Goal: Communication & Community: Answer question/provide support

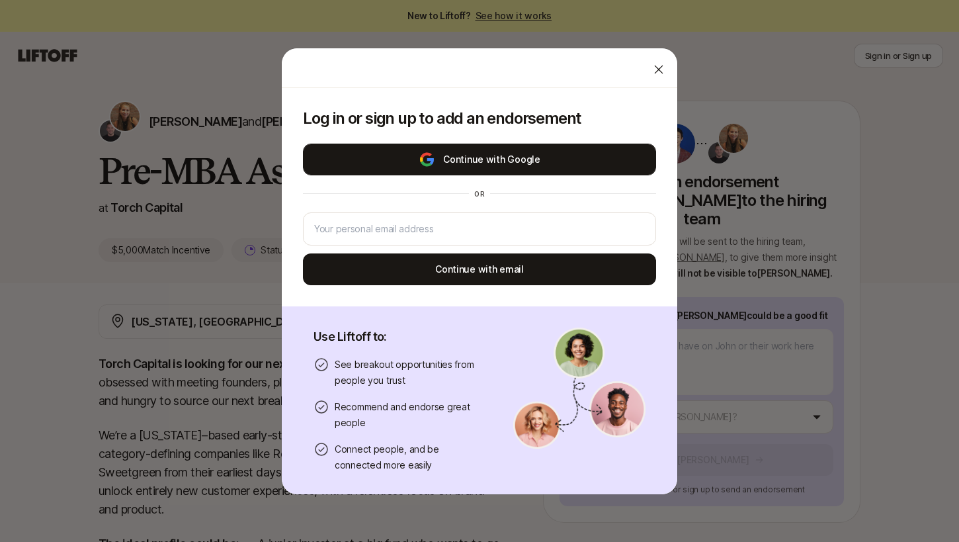
click at [484, 168] on button "Continue with Google" at bounding box center [479, 159] width 353 height 32
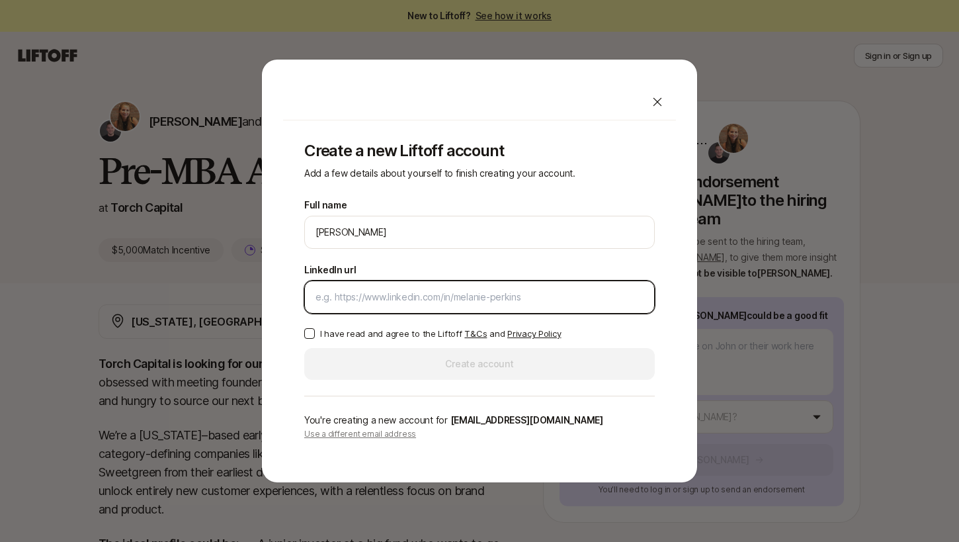
paste input "[URL][DOMAIN_NAME][PERSON_NAME]"
type input "[URL][DOMAIN_NAME][PERSON_NAME]"
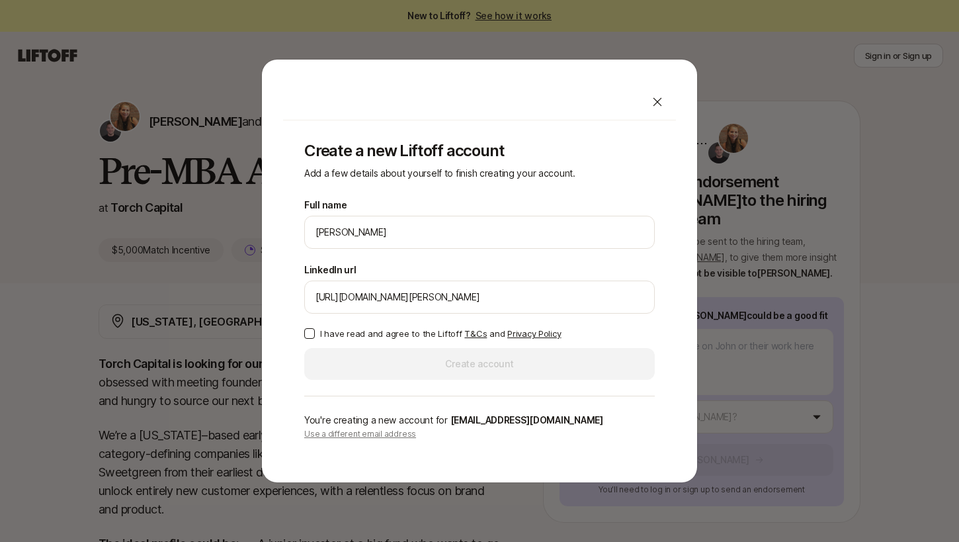
click at [310, 335] on button "I have read and agree to the Liftoff T&Cs and Privacy Policy" at bounding box center [309, 333] width 11 height 11
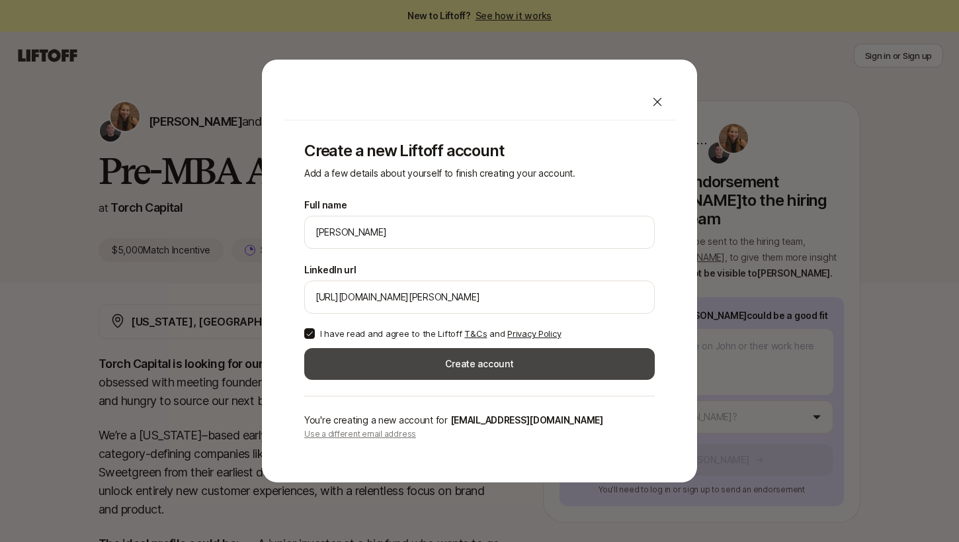
click at [345, 372] on button "Create account" at bounding box center [479, 364] width 350 height 32
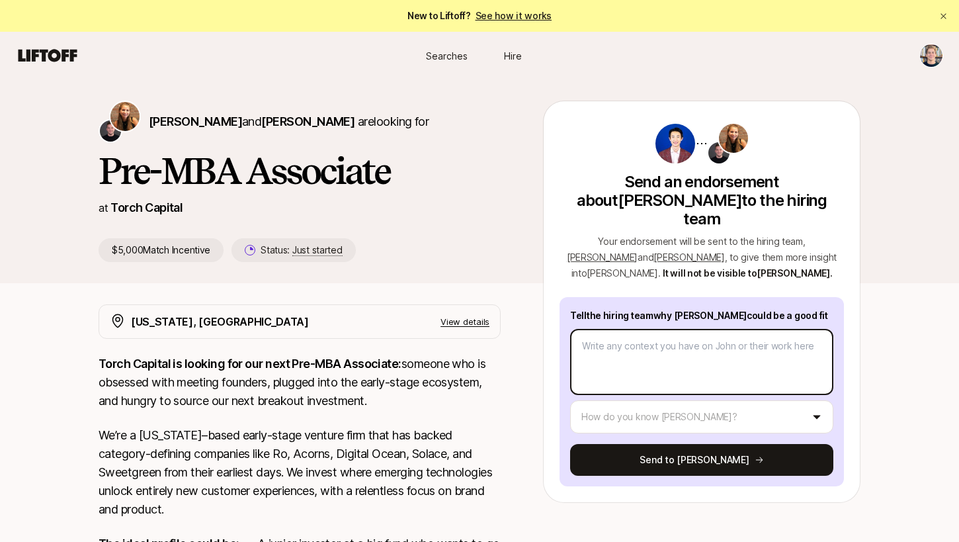
type textarea "x"
type textarea "J"
type textarea "x"
type textarea "Jo"
type textarea "x"
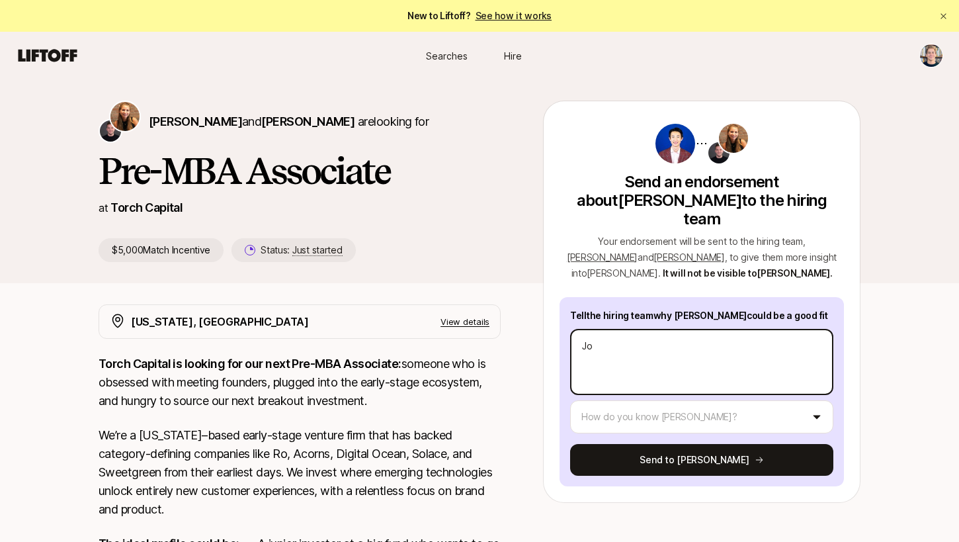
type textarea "Joh"
type textarea "x"
type textarea "[PERSON_NAME]"
type textarea "x"
type textarea "[PERSON_NAME]"
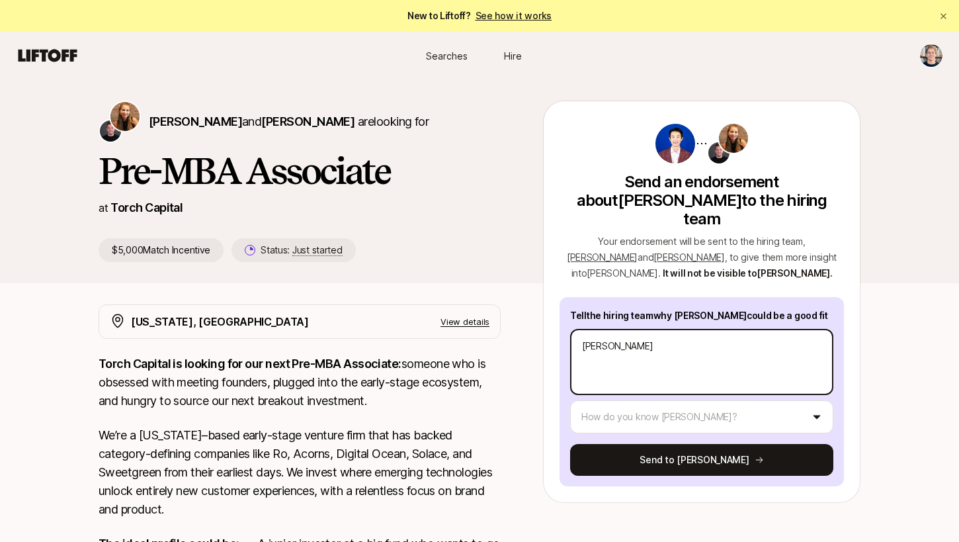
type textarea "x"
type textarea "[PERSON_NAME]"
type textarea "x"
type textarea "[PERSON_NAME]"
type textarea "x"
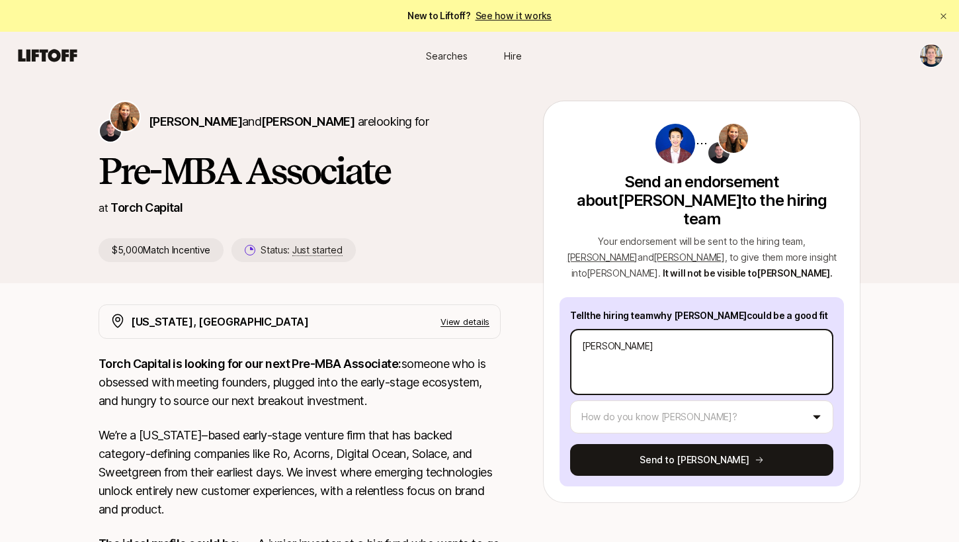
type textarea "[PERSON_NAME] was"
type textarea "x"
type textarea "[PERSON_NAME] was"
type textarea "x"
type textarea "[PERSON_NAME] was a"
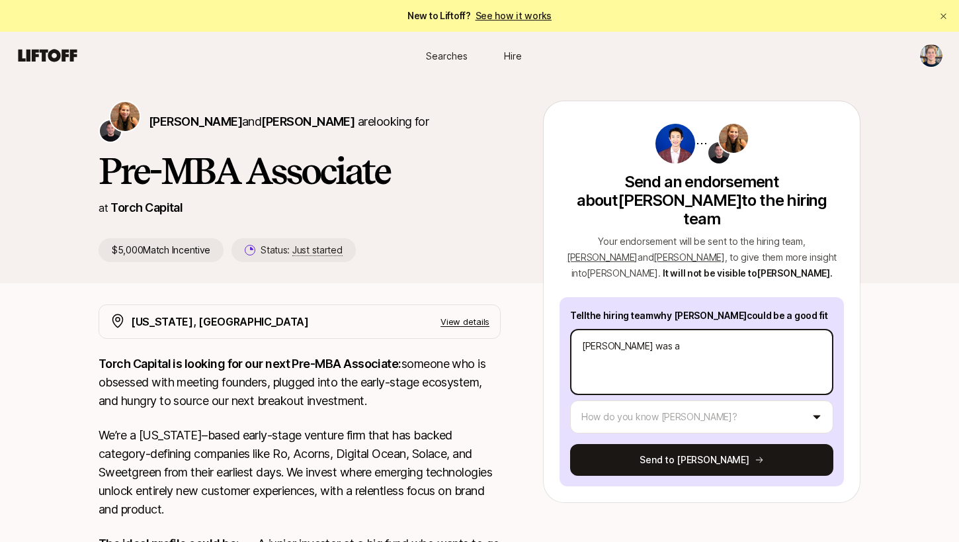
type textarea "x"
type textarea "[PERSON_NAME] was a"
type textarea "x"
type textarea "[PERSON_NAME] was a s"
type textarea "x"
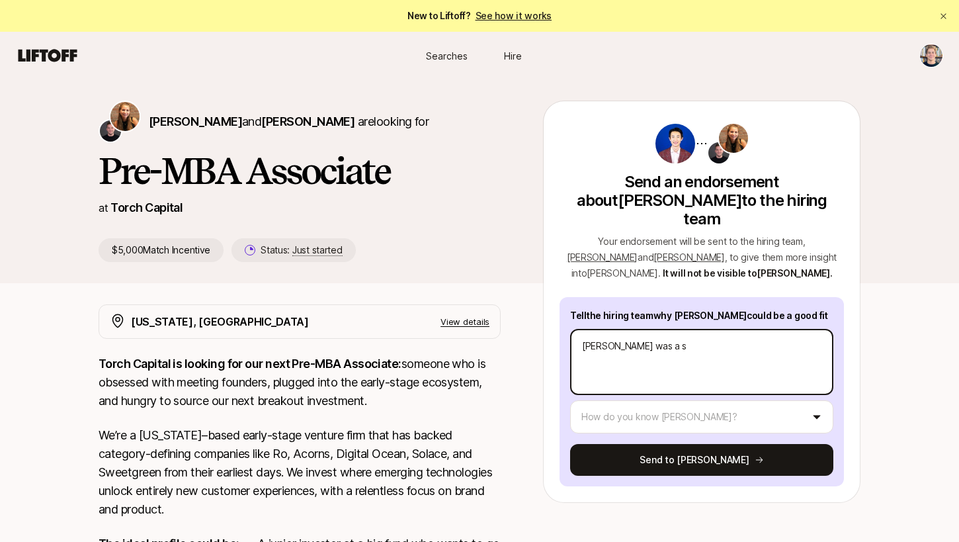
type textarea "[PERSON_NAME] was a st"
type textarea "x"
type textarea "[PERSON_NAME] was a stu"
type textarea "x"
type textarea "[PERSON_NAME] was a stud"
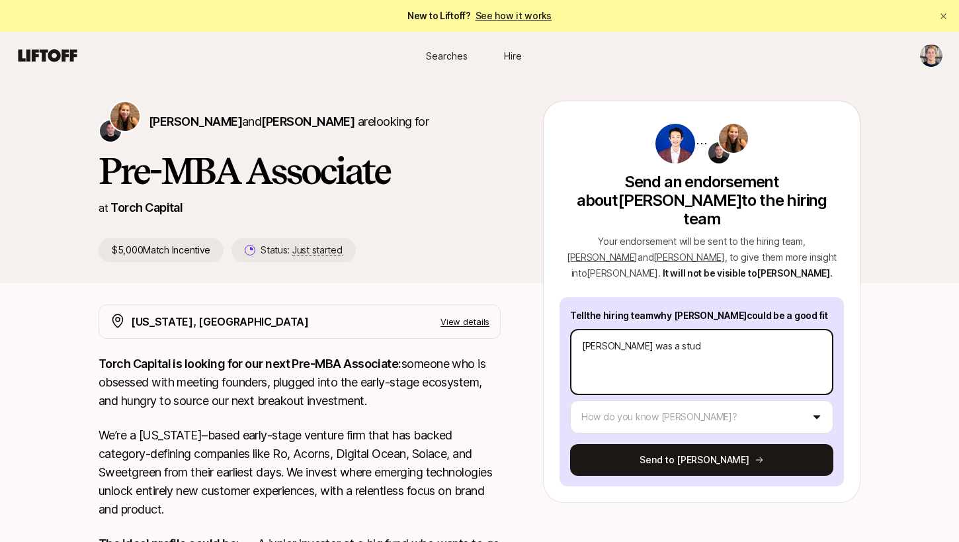
type textarea "x"
type textarea "[PERSON_NAME] was a [PERSON_NAME]"
type textarea "x"
type textarea "[PERSON_NAME] was a studen"
type textarea "x"
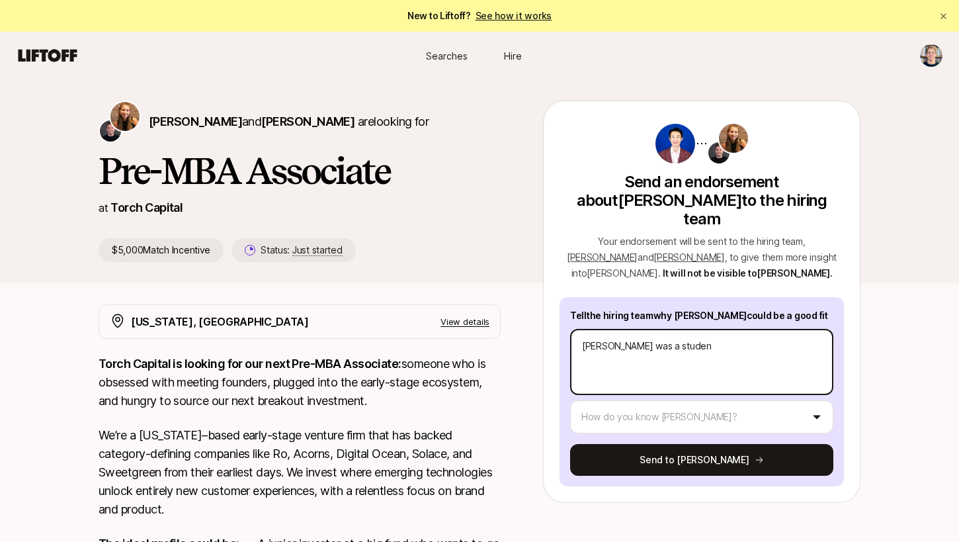
type textarea "[PERSON_NAME] was a student"
type textarea "x"
type textarea "[PERSON_NAME] was a student"
type textarea "x"
type textarea "[PERSON_NAME] was a student a"
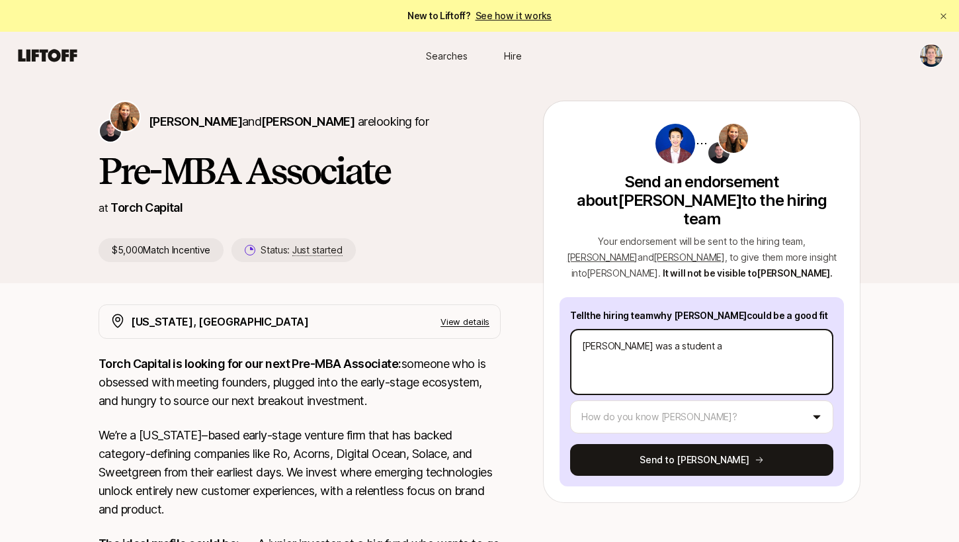
type textarea "x"
type textarea "[PERSON_NAME] was a student an"
type textarea "x"
type textarea "[PERSON_NAME] was a student and"
type textarea "x"
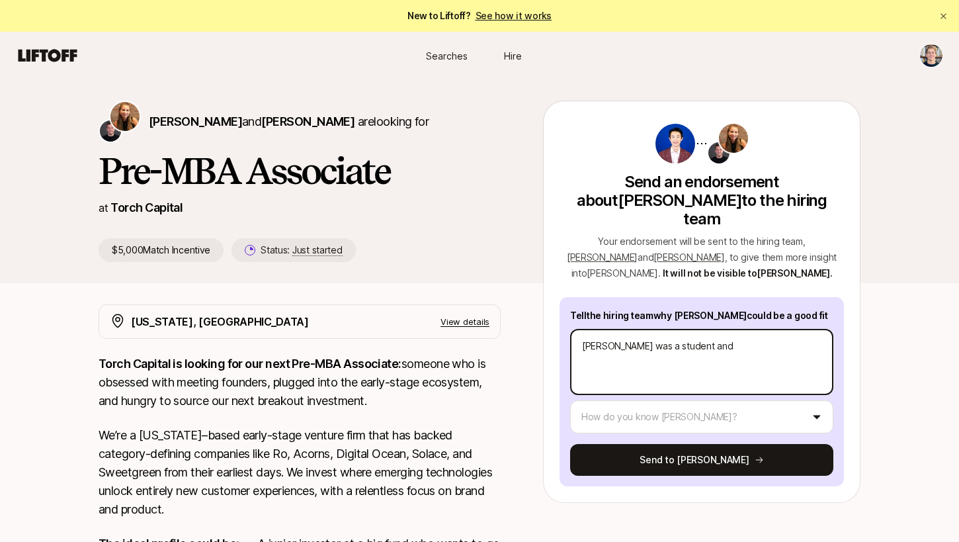
type textarea "[PERSON_NAME] was a student and"
type textarea "x"
type textarea "[PERSON_NAME] was a student and a"
type textarea "x"
type textarea "[PERSON_NAME] was a student and ad"
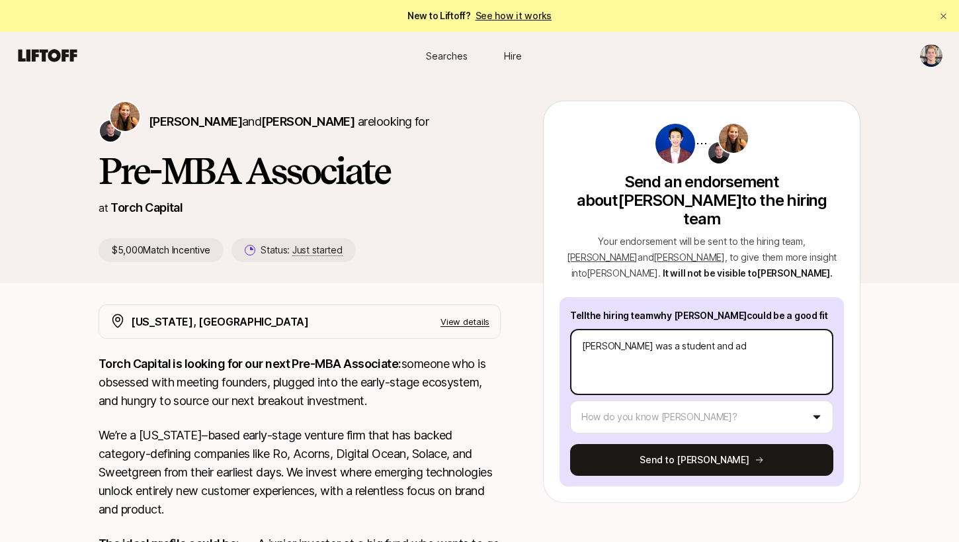
type textarea "x"
type textarea "[PERSON_NAME] was a student and adv"
type textarea "x"
type textarea "[PERSON_NAME] was a student and advi"
type textarea "x"
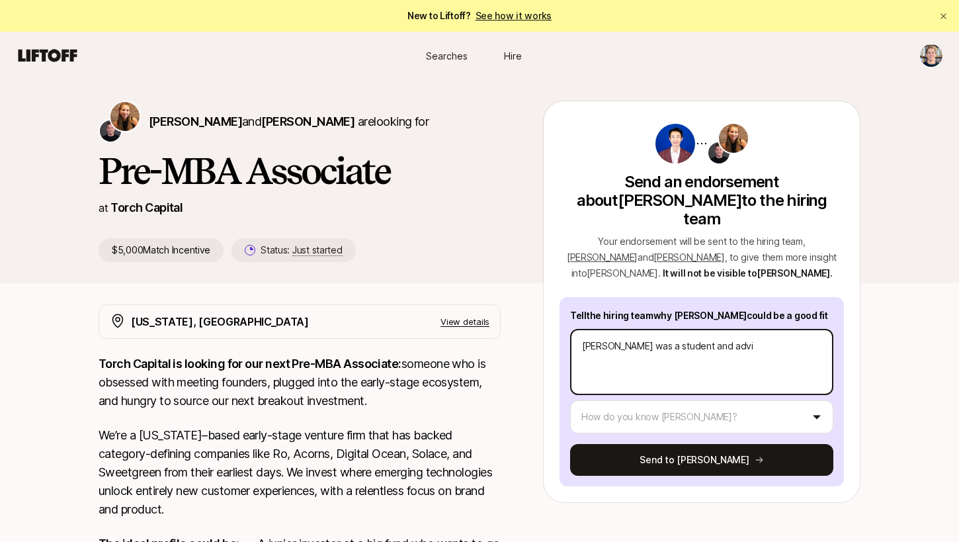
type textarea "[PERSON_NAME] was a student and advis"
type textarea "x"
type textarea "[PERSON_NAME] was a student and advise"
type textarea "x"
type textarea "[PERSON_NAME] was a student and advisee"
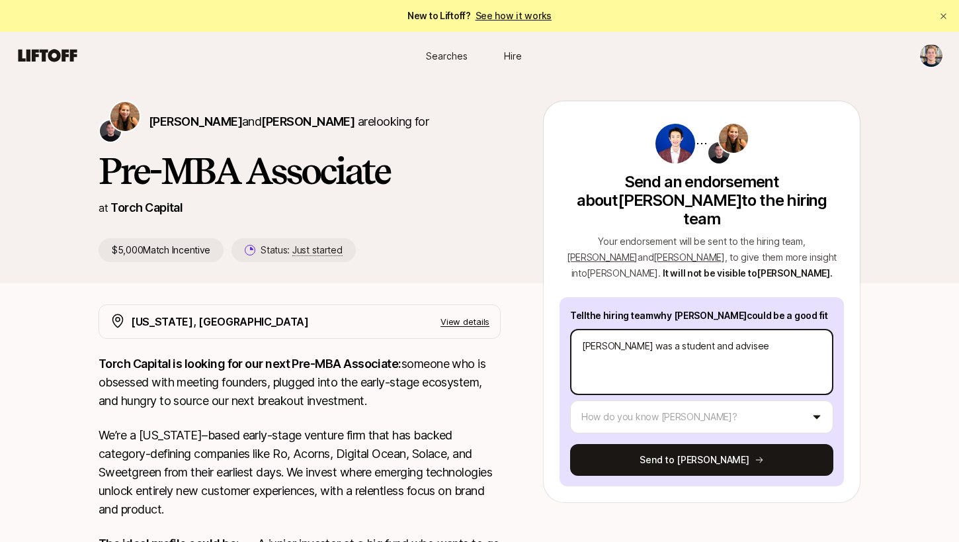
type textarea "x"
type textarea "[PERSON_NAME] was a student and advisee"
type textarea "x"
type textarea "[PERSON_NAME] was a student and advisee o"
type textarea "x"
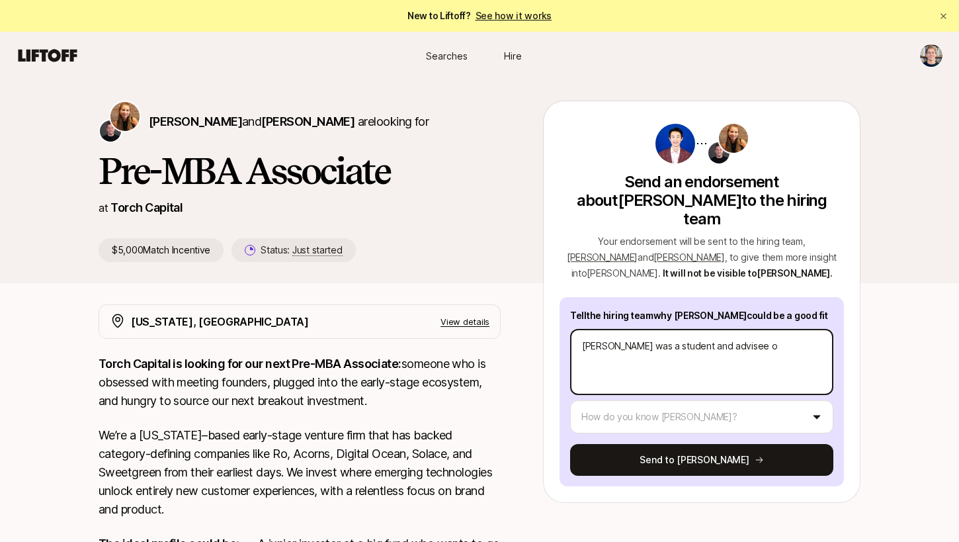
type textarea "[PERSON_NAME] was a student and advisee of"
type textarea "x"
type textarea "[PERSON_NAME] was a student and advisee of"
type textarea "x"
type textarea "[PERSON_NAME] was a student and advisee of m"
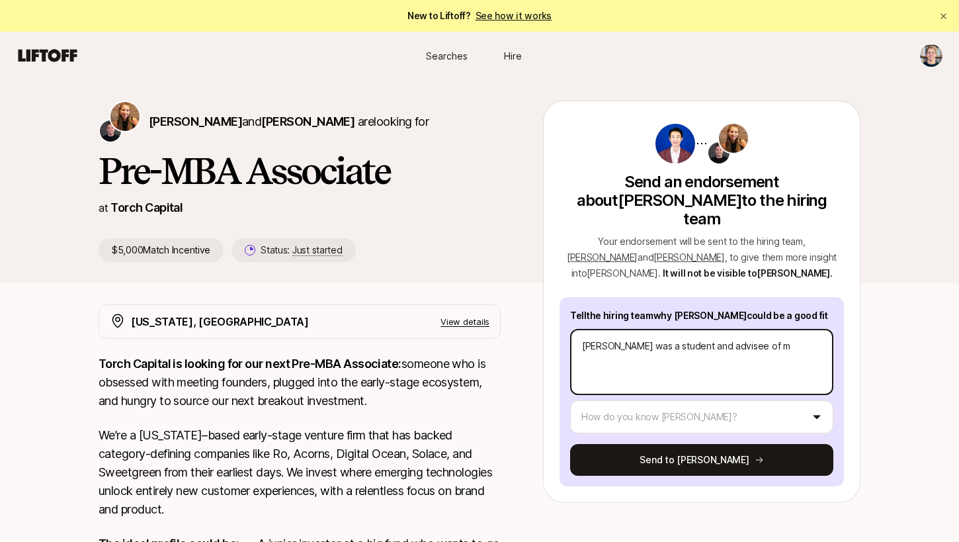
type textarea "x"
type textarea "[PERSON_NAME] was a student and advisee of mi"
type textarea "x"
type textarea "[PERSON_NAME] was a student and advisee of min"
type textarea "x"
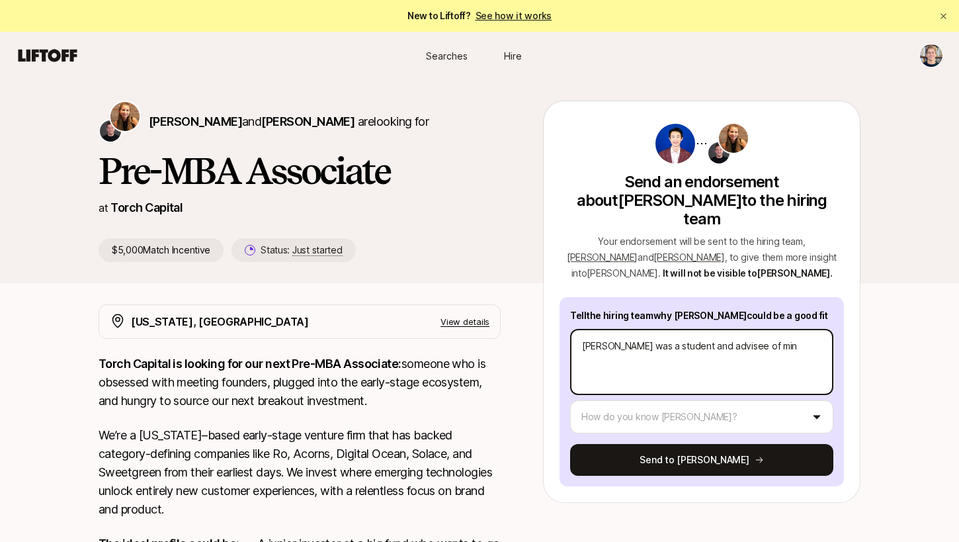
type textarea "[PERSON_NAME] was a student and advisee of mine"
type textarea "x"
type textarea "[PERSON_NAME] was a student and advisee of mine"
type textarea "x"
type textarea "[PERSON_NAME] was a student and advisee of mine a"
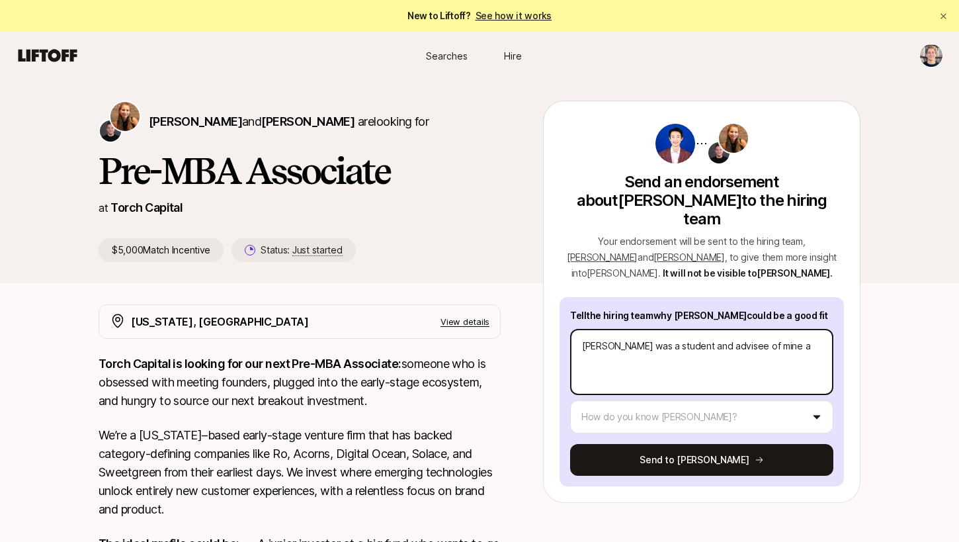
type textarea "x"
type textarea "[PERSON_NAME] was a student and advisee of mine at"
type textarea "x"
type textarea "[PERSON_NAME] was a student and advisee of mine at"
type textarea "x"
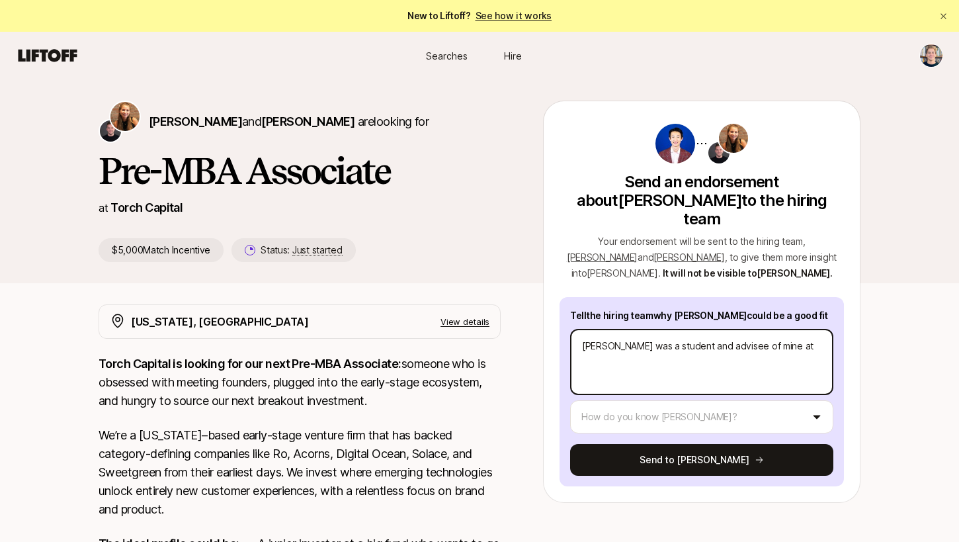
type textarea "[PERSON_NAME] was a student and advisee of mine at C"
type textarea "x"
type textarea "[PERSON_NAME] was a student and advisee of mine at [GEOGRAPHIC_DATA]"
type textarea "x"
type textarea "[PERSON_NAME] was a student and advisee of mine at [GEOGRAPHIC_DATA]"
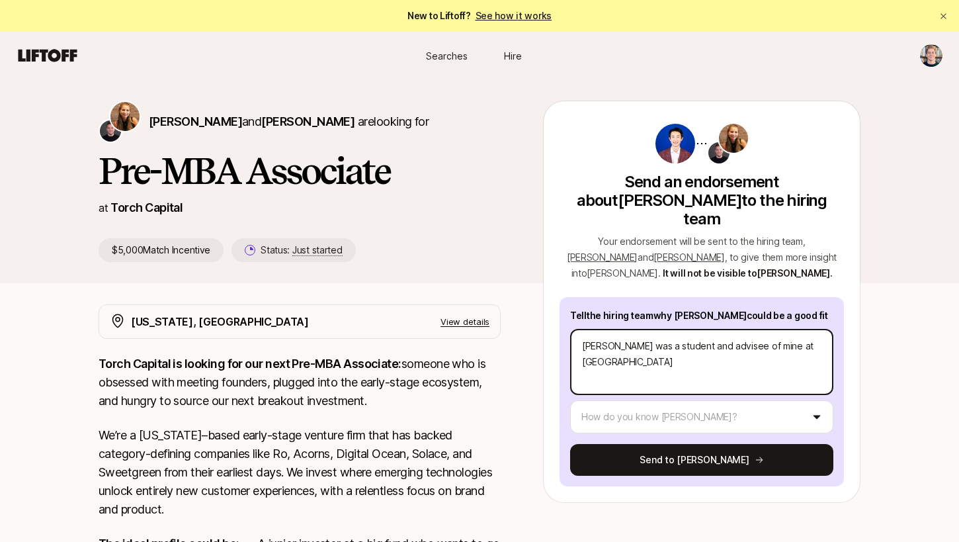
type textarea "x"
type textarea "[PERSON_NAME] was a student and advisee of mine at [GEOGRAPHIC_DATA]"
type textarea "x"
type textarea "[PERSON_NAME] was a student and advisee of mine at [GEOGRAPHIC_DATA]"
type textarea "x"
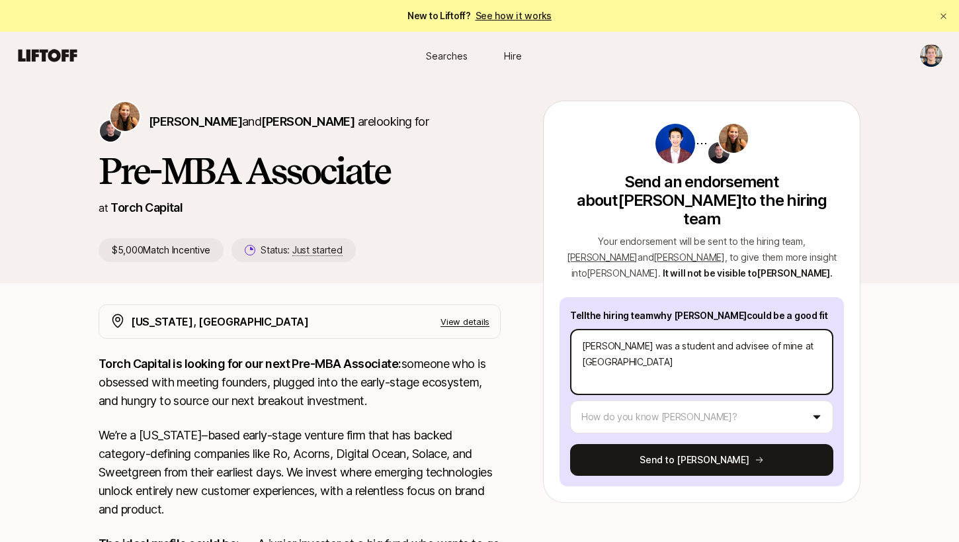
type textarea "[PERSON_NAME] was a student and advisee of mine at [GEOGRAPHIC_DATA]"
type textarea "x"
type textarea "[PERSON_NAME] was a student and advisee of mine at [GEOGRAPHIC_DATA]"
type textarea "x"
type textarea "[PERSON_NAME] was a student and advisee of mine at [GEOGRAPHIC_DATA]"
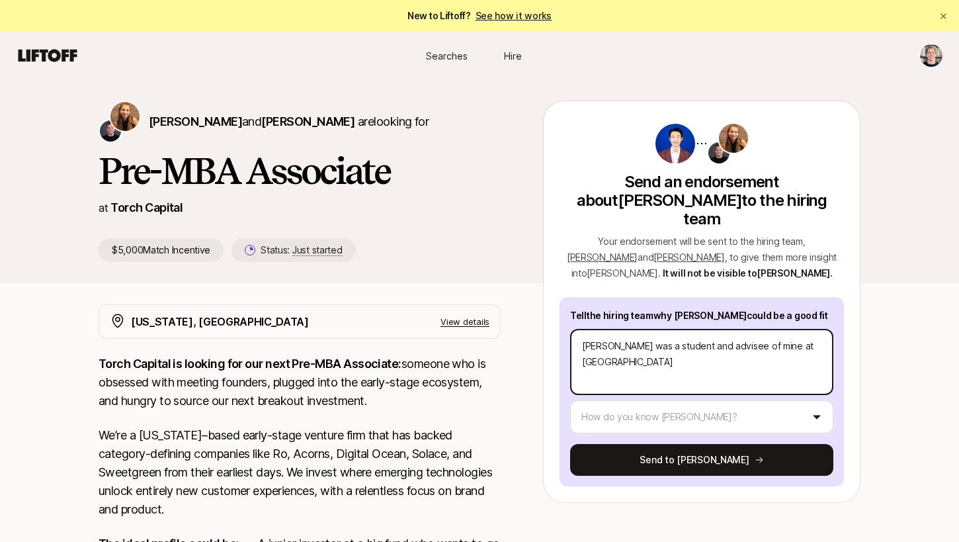
type textarea "x"
type textarea "[PERSON_NAME] was a student and advisee of mine at [GEOGRAPHIC_DATA]"
type textarea "x"
type textarea "[PERSON_NAME] was a student and advisee of mine at [GEOGRAPHIC_DATA] U"
type textarea "x"
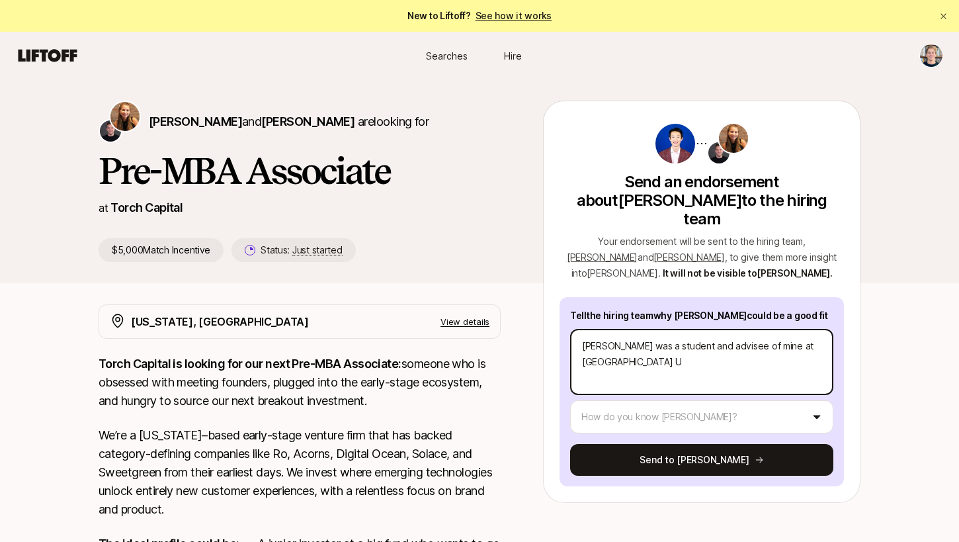
type textarea "[PERSON_NAME] was a student and advisee of mine at [GEOGRAPHIC_DATA]"
type textarea "x"
type textarea "[PERSON_NAME] was a student and advisee of mine at [GEOGRAPHIC_DATA]"
type textarea "x"
type textarea "[PERSON_NAME] was a student and advisee of mine at [GEOGRAPHIC_DATA]"
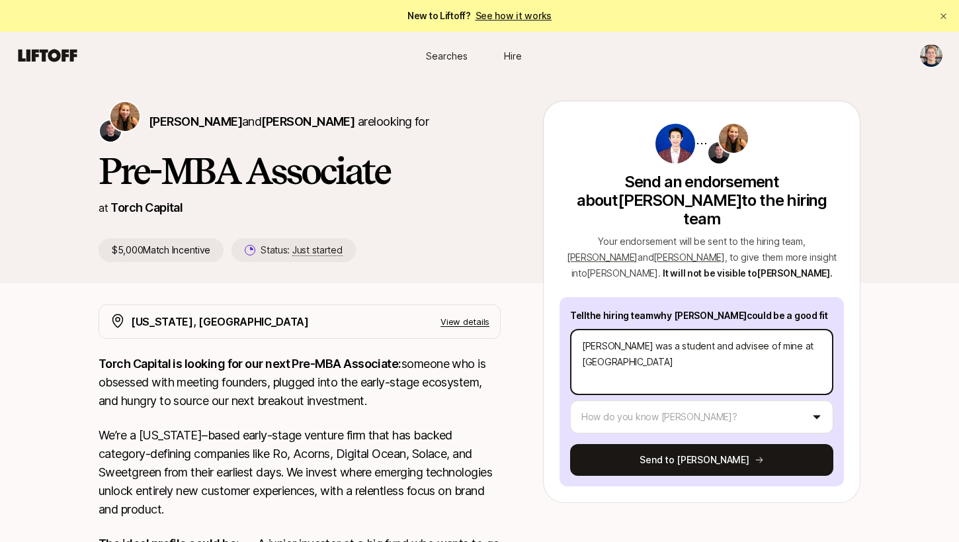
type textarea "x"
type textarea "[PERSON_NAME] was a student and advisee of mine at [GEOGRAPHIC_DATA]"
type textarea "x"
type textarea "[PERSON_NAME] was a student and advisee of mine at [GEOGRAPHIC_DATA]"
type textarea "x"
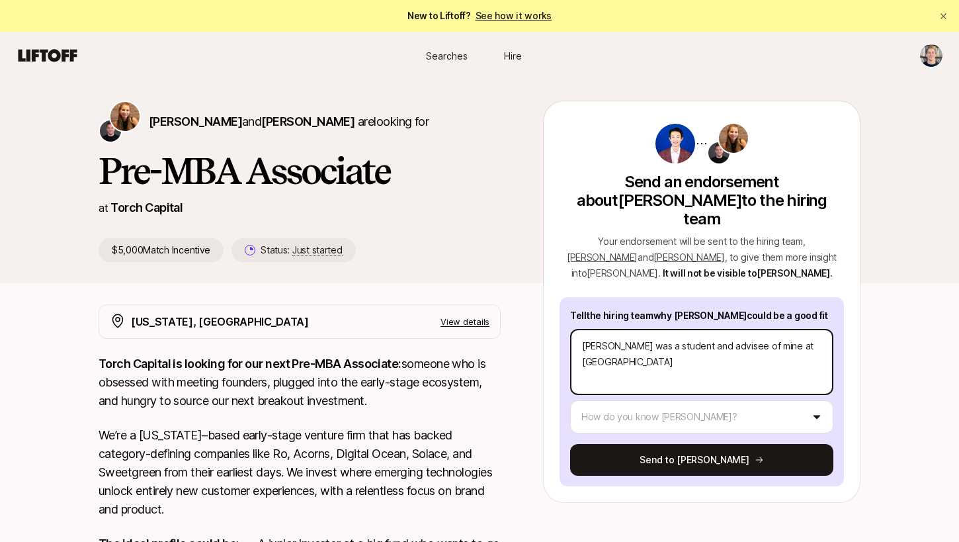
type textarea "[PERSON_NAME] was a student and advisee of mine at [GEOGRAPHIC_DATA]"
type textarea "x"
type textarea "[PERSON_NAME] was a student and advisee of mine at [GEOGRAPHIC_DATA]"
type textarea "x"
type textarea "[PERSON_NAME] was a student and advisee of mine at [GEOGRAPHIC_DATA]"
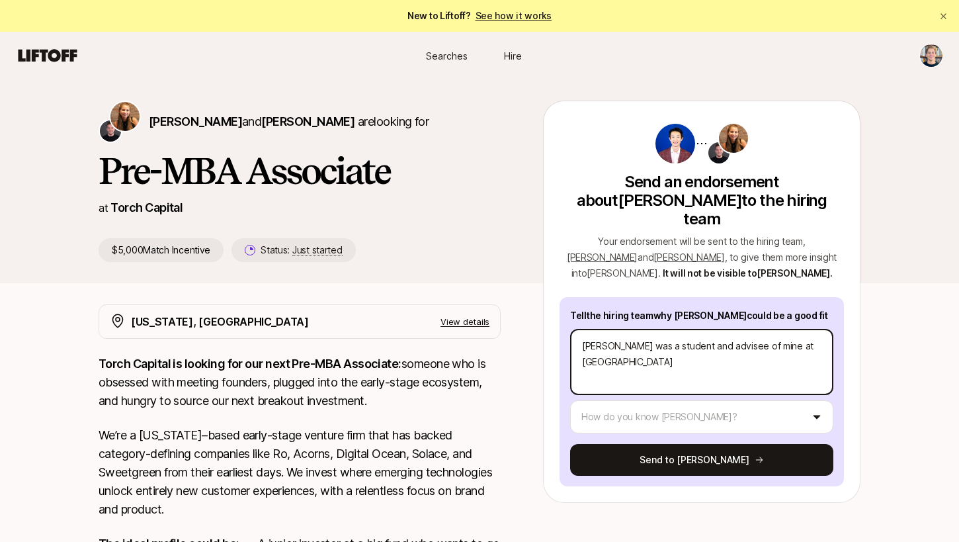
type textarea "x"
type textarea "[PERSON_NAME] was a student and advisee of mine at [GEOGRAPHIC_DATA]"
type textarea "x"
type textarea "[PERSON_NAME] was a student and advisee of mine at [GEOGRAPHIC_DATA]."
type textarea "x"
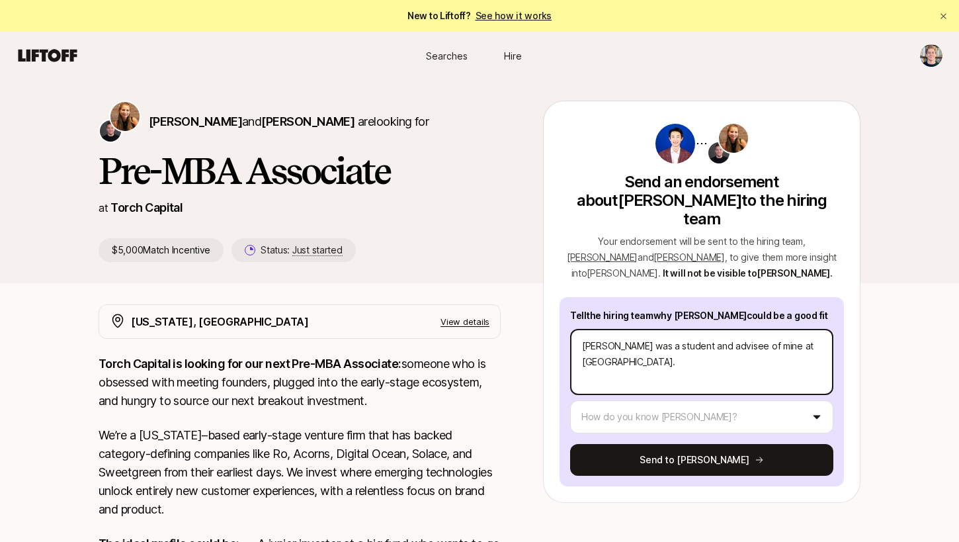
type textarea "[PERSON_NAME] was a student and advisee of mine at [GEOGRAPHIC_DATA]."
type textarea "x"
type textarea "[PERSON_NAME] was a student and advisee of mine at [GEOGRAPHIC_DATA]. B"
type textarea "x"
type textarea "[PERSON_NAME] was a student and advisee of mine at [GEOGRAPHIC_DATA]. Bu"
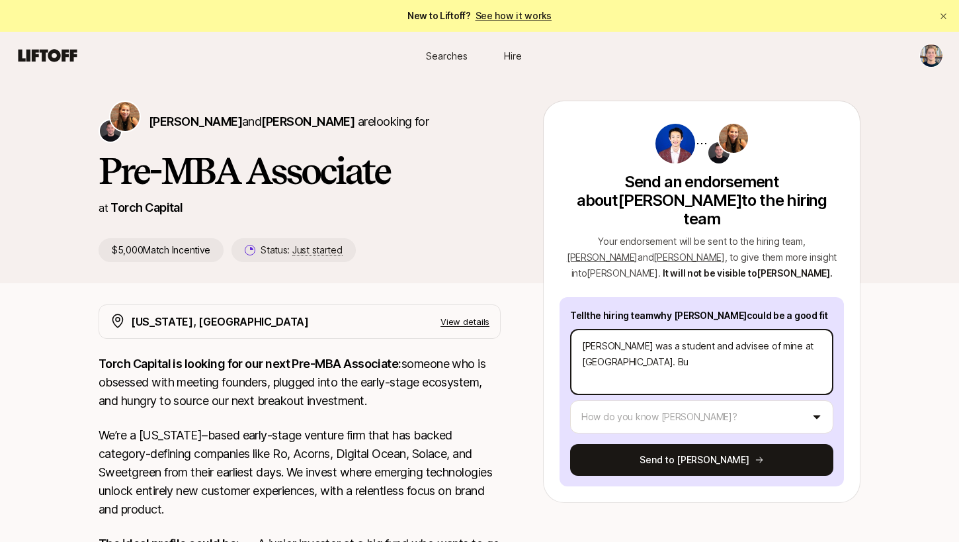
type textarea "x"
type textarea "[PERSON_NAME] was a student and advisee of mine at [GEOGRAPHIC_DATA]. But"
type textarea "x"
type textarea "[PERSON_NAME] was a student and advisee of mine at [GEOGRAPHIC_DATA]. But"
type textarea "x"
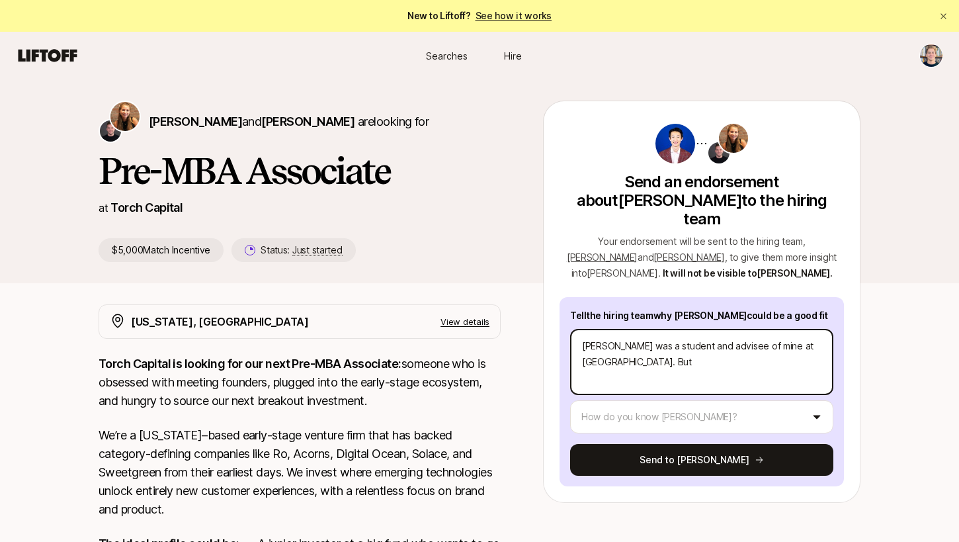
type textarea "[PERSON_NAME] was a student and advisee of mine at [GEOGRAPHIC_DATA]. But h"
type textarea "x"
type textarea "[PERSON_NAME] was a student and advisee of mine at [GEOGRAPHIC_DATA]. But he"
type textarea "x"
type textarea "[PERSON_NAME] was a student and advisee of mine at [GEOGRAPHIC_DATA]. But he"
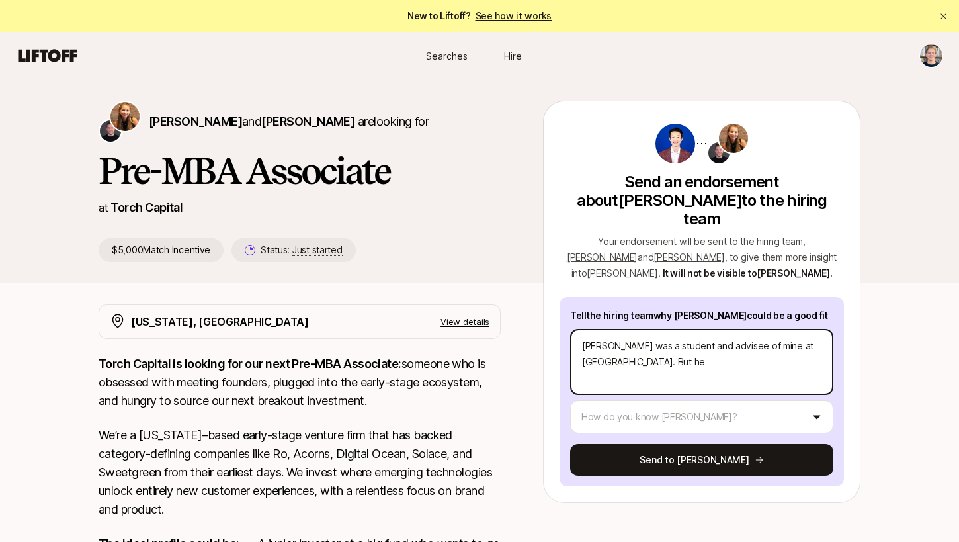
type textarea "x"
type textarea "[PERSON_NAME] was a student and advisee of mine at [GEOGRAPHIC_DATA]. But he c"
type textarea "x"
type textarea "[PERSON_NAME] was a student and advisee of mine at [GEOGRAPHIC_DATA]. But he co"
type textarea "x"
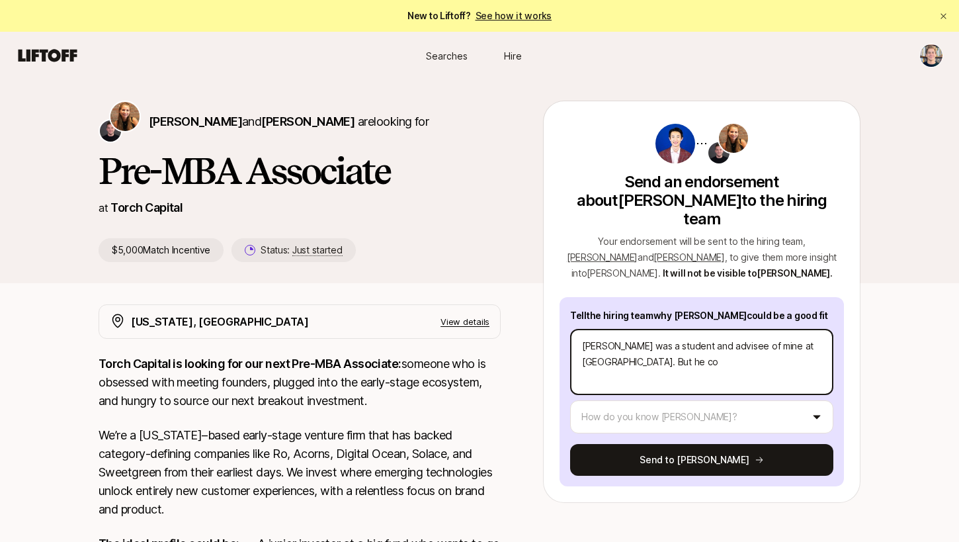
type textarea "[PERSON_NAME] was a student and advisee of mine at [GEOGRAPHIC_DATA]. But he cou"
type textarea "x"
type textarea "[PERSON_NAME] was a student and advisee of mine at [GEOGRAPHIC_DATA]. But he co…"
type textarea "x"
type textarea "[PERSON_NAME] was a student and advisee of mine at [GEOGRAPHIC_DATA]. But he co…"
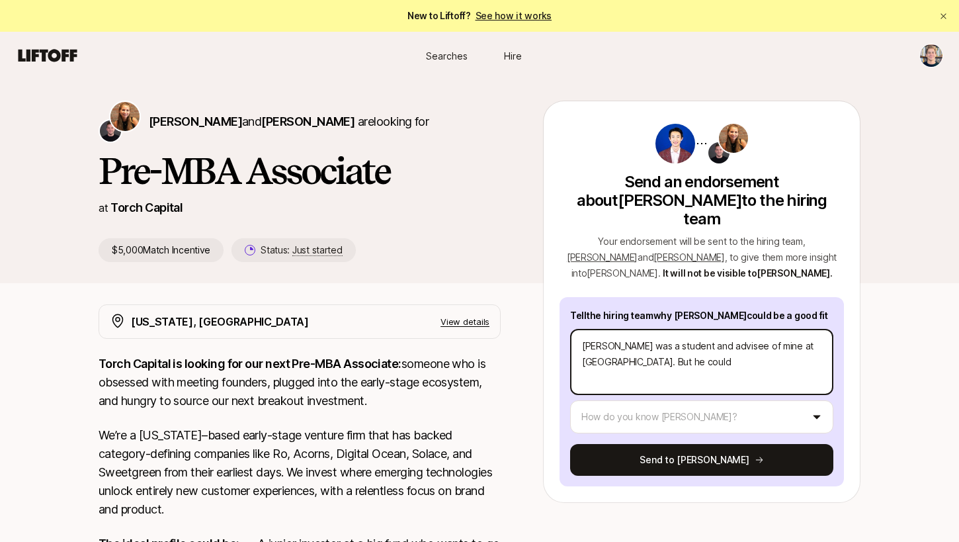
type textarea "x"
type textarea "[PERSON_NAME] was a student and advisee of mine at [GEOGRAPHIC_DATA]. But he co…"
type textarea "x"
type textarea "[PERSON_NAME] was a student and advisee of mine at [GEOGRAPHIC_DATA]. But he co…"
type textarea "x"
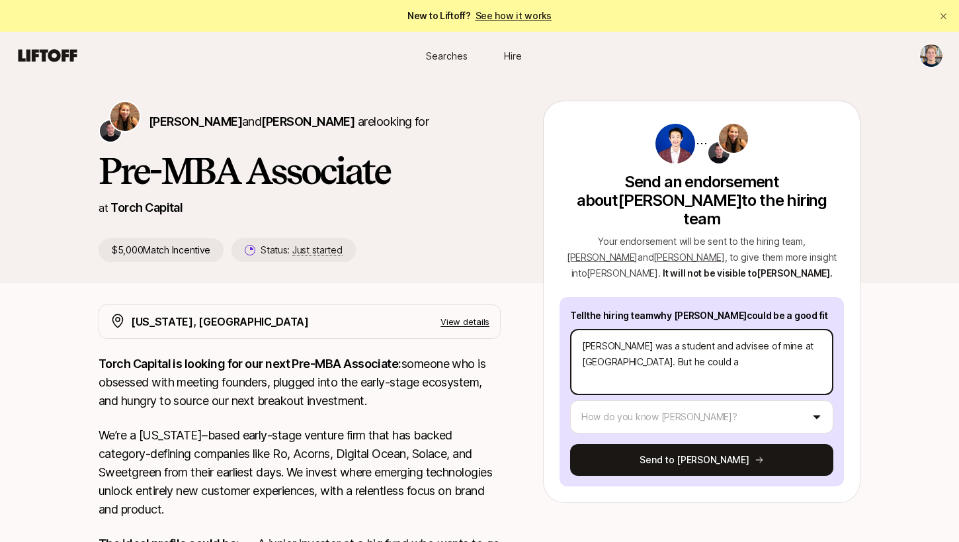
type textarea "[PERSON_NAME] was a student and advisee of mine at [GEOGRAPHIC_DATA]. But he co…"
type textarea "x"
type textarea "[PERSON_NAME] was a student and advisee of mine at [GEOGRAPHIC_DATA]. But he co…"
type textarea "x"
type textarea "[PERSON_NAME] was a student and advisee of mine at [GEOGRAPHIC_DATA]. But he co…"
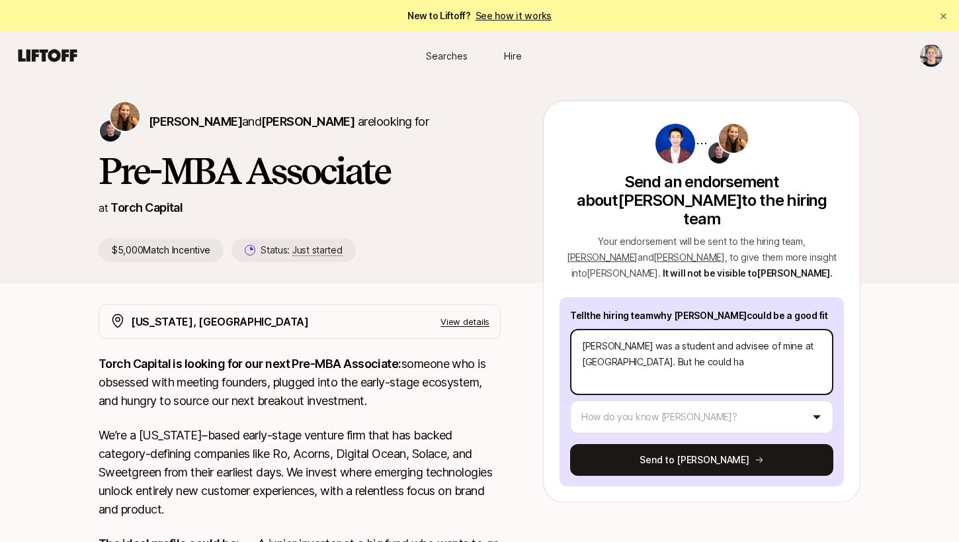
type textarea "x"
type textarea "[PERSON_NAME] was a student and advisee of mine at [GEOGRAPHIC_DATA]. But he co…"
type textarea "x"
type textarea "[PERSON_NAME] was a student and advisee of mine at [GEOGRAPHIC_DATA]. But he co…"
type textarea "x"
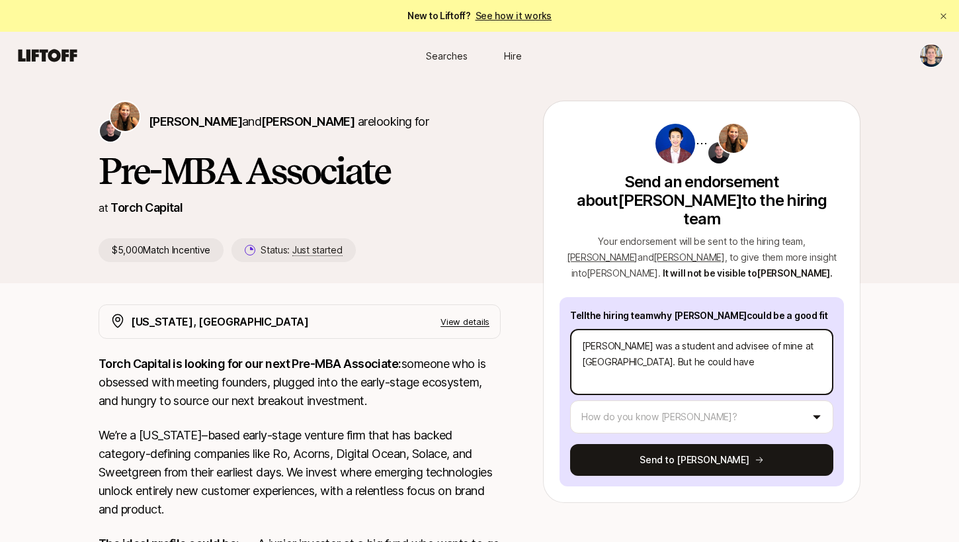
type textarea "[PERSON_NAME] was a student and advisee of mine at [GEOGRAPHIC_DATA]. But he co…"
type textarea "x"
type textarea "[PERSON_NAME] was a student and advisee of mine at [GEOGRAPHIC_DATA]. But he co…"
type textarea "x"
type textarea "[PERSON_NAME] was a student and advisee of mine at [GEOGRAPHIC_DATA]. But he co…"
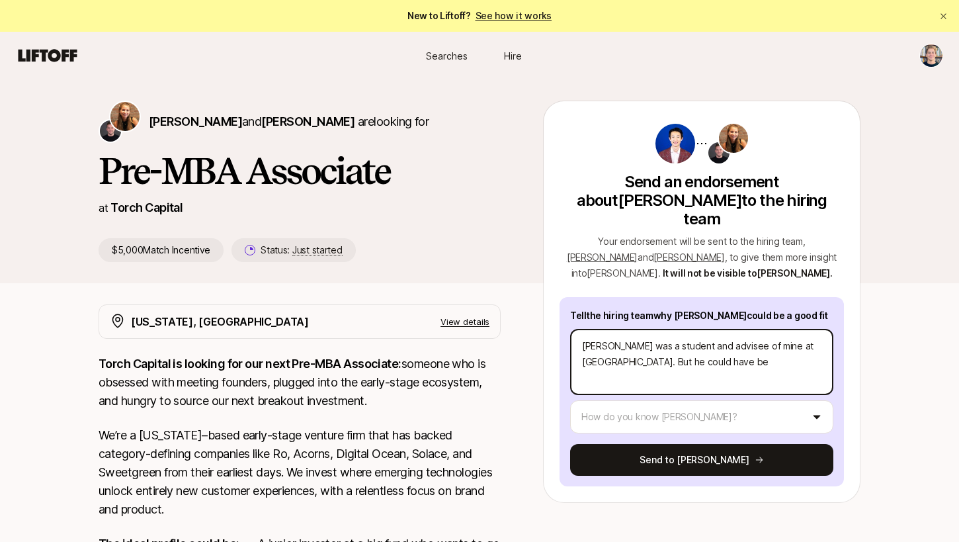
type textarea "x"
type textarea "[PERSON_NAME] was a student and advisee of mine at [GEOGRAPHIC_DATA]. But he co…"
type textarea "x"
type textarea "[PERSON_NAME] was a student and advisee of mine at [GEOGRAPHIC_DATA]. But he co…"
type textarea "x"
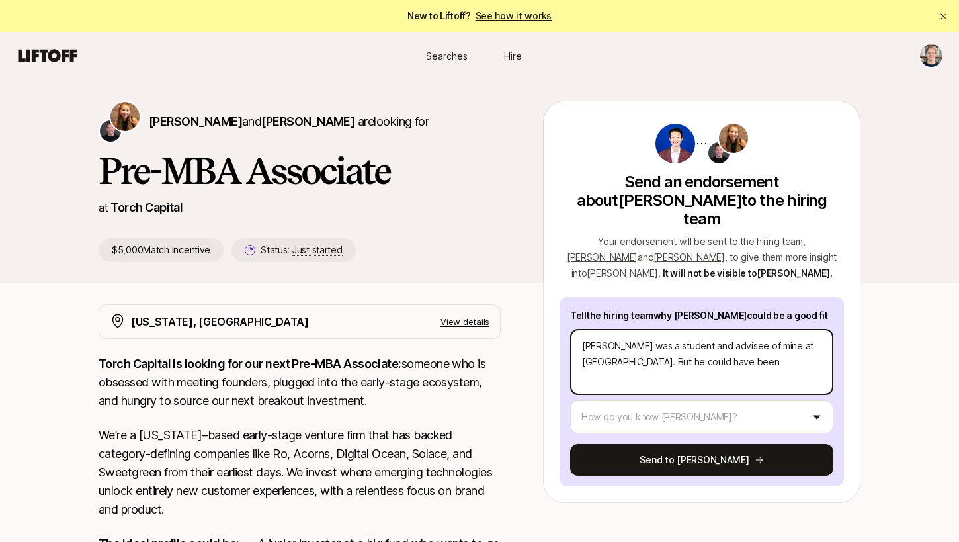
type textarea "[PERSON_NAME] was a student and advisee of mine at [GEOGRAPHIC_DATA]. But he co…"
type textarea "x"
type textarea "[PERSON_NAME] was a student and advisee of mine at [GEOGRAPHIC_DATA]. But he co…"
type textarea "x"
type textarea "[PERSON_NAME] was a student and advisee of mine at [GEOGRAPHIC_DATA]. But he co…"
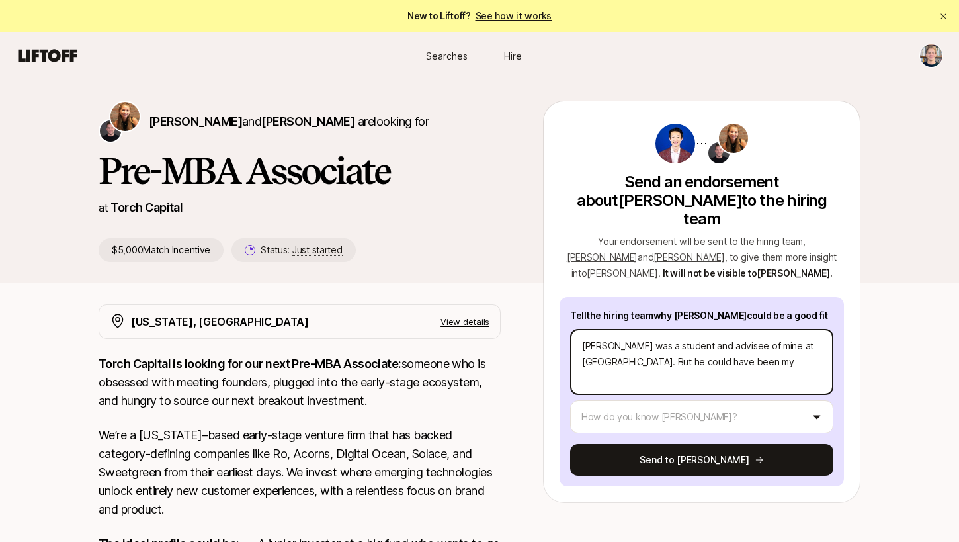
type textarea "x"
type textarea "[PERSON_NAME] was a student and advisee of mine at [GEOGRAPHIC_DATA]. But he co…"
type textarea "x"
type textarea "[PERSON_NAME] was a student and advisee of mine at [GEOGRAPHIC_DATA]. But he co…"
type textarea "x"
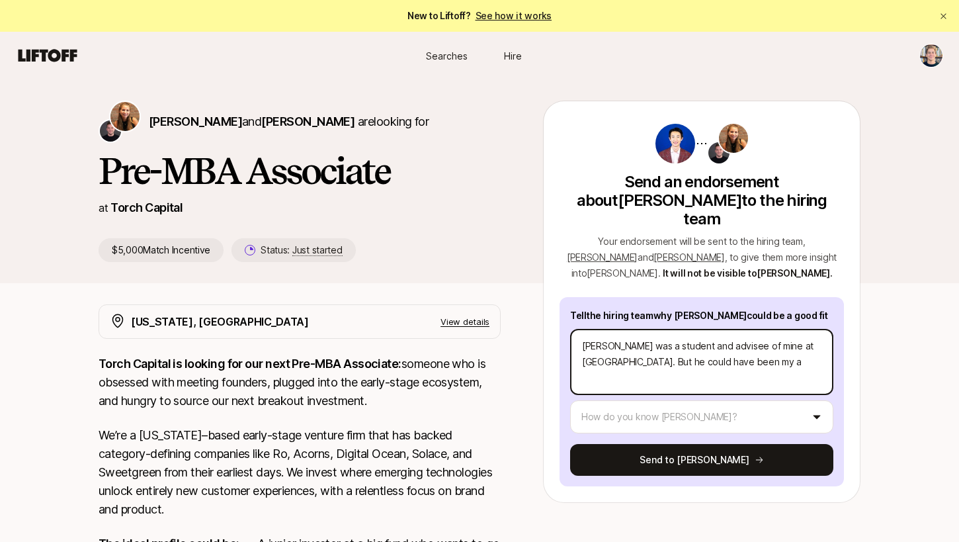
type textarea "[PERSON_NAME] was a student and advisee of mine at [GEOGRAPHIC_DATA]. But he co…"
type textarea "x"
type textarea "[PERSON_NAME] was a student and advisee of mine at [GEOGRAPHIC_DATA]. But he co…"
type textarea "x"
type textarea "[PERSON_NAME] was a student and advisee of mine at [GEOGRAPHIC_DATA]. But he co…"
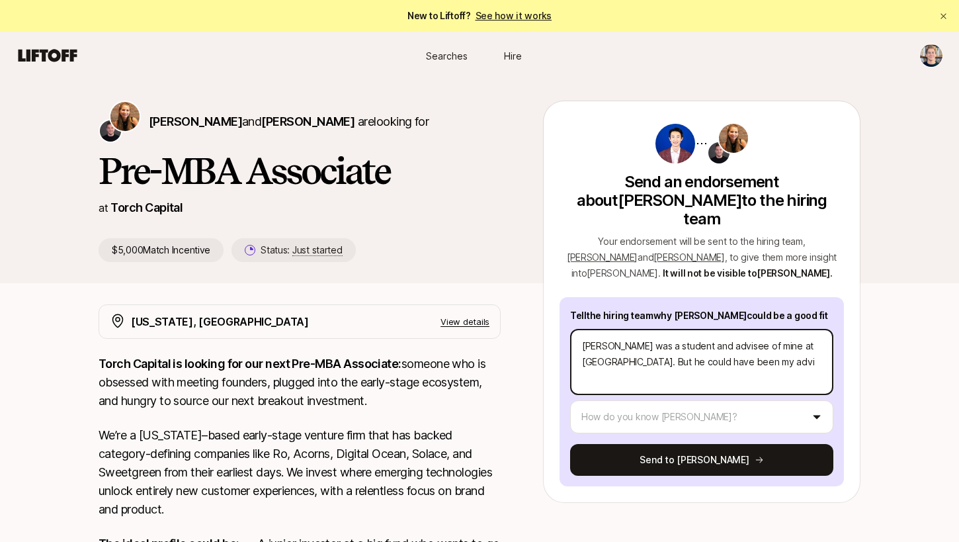
type textarea "x"
type textarea "[PERSON_NAME] was a student and advisee of mine at [GEOGRAPHIC_DATA]. But he co…"
type textarea "x"
type textarea "[PERSON_NAME] was a student and advisee of mine at [GEOGRAPHIC_DATA]. But he co…"
type textarea "x"
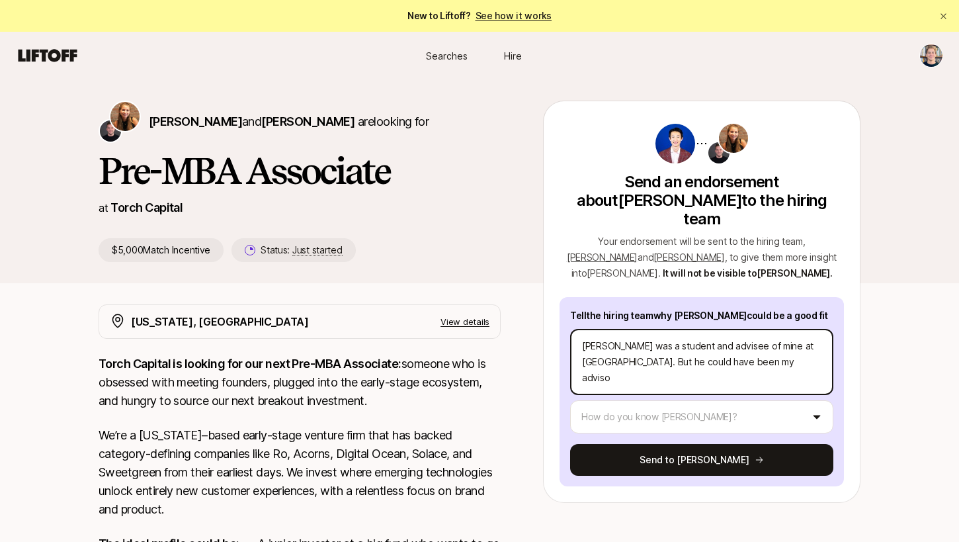
type textarea "[PERSON_NAME] was a student and advisee of mine at [GEOGRAPHIC_DATA]. But he co…"
type textarea "x"
type textarea "[PERSON_NAME] was a student and advisee of mine at [GEOGRAPHIC_DATA]. But he co…"
type textarea "x"
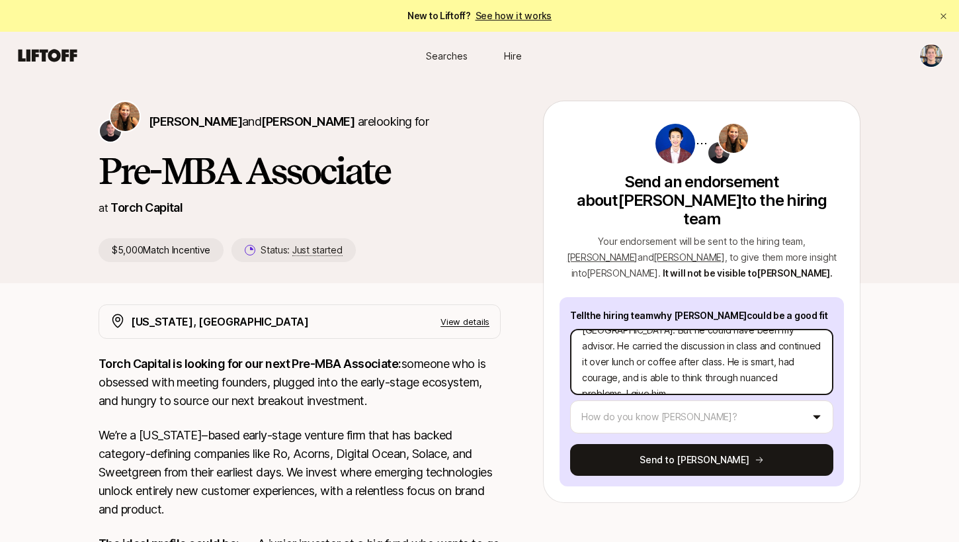
scroll to position [48, 0]
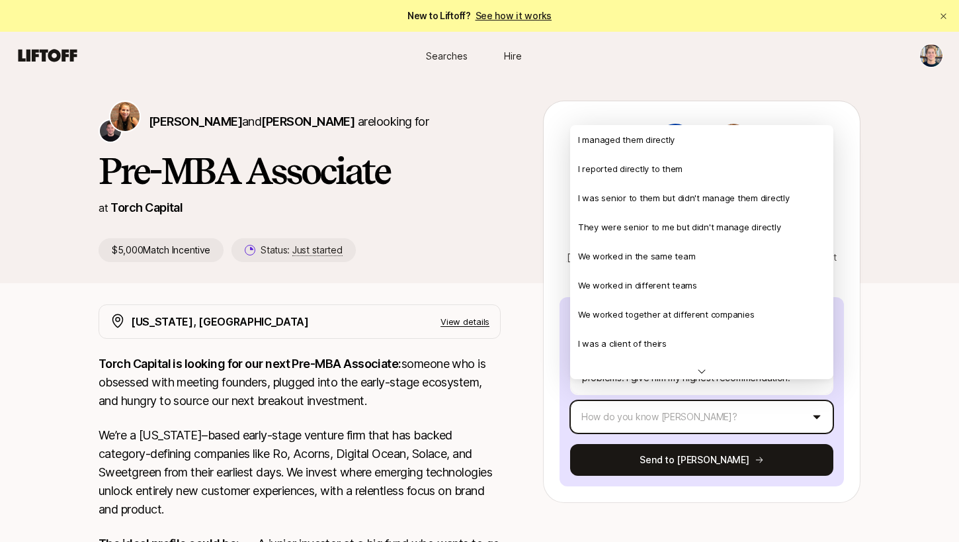
click at [622, 391] on html "New to Liftoff? See how it works Searches Hire Searches Hire [PERSON_NAME] and …" at bounding box center [479, 271] width 959 height 542
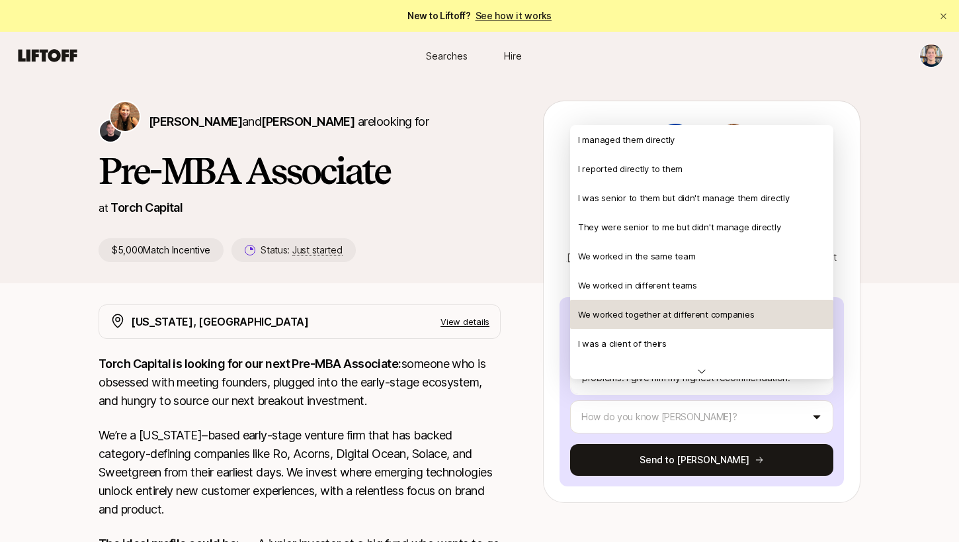
scroll to position [29, 0]
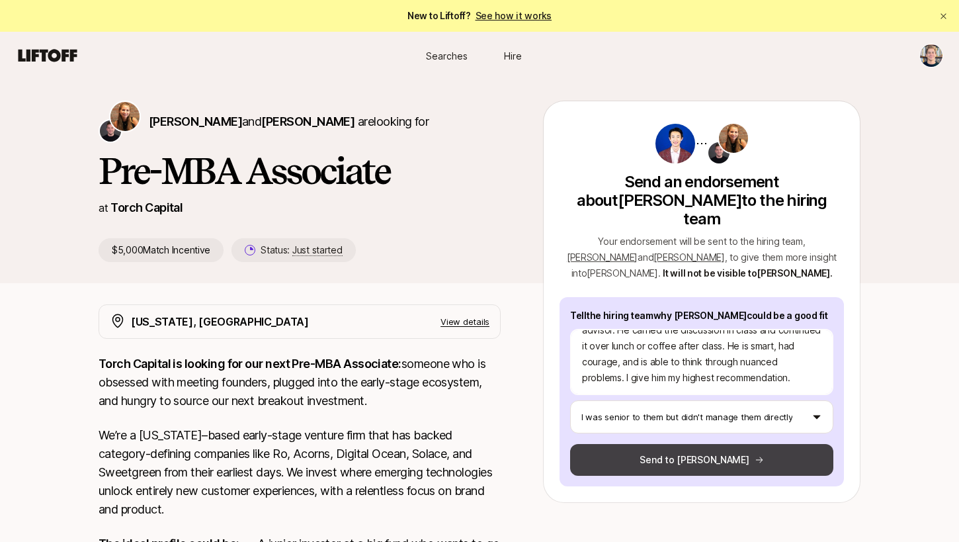
click at [640, 445] on button "Send to [PERSON_NAME]" at bounding box center [701, 460] width 263 height 32
